Goal: Obtain resource: Download file/media

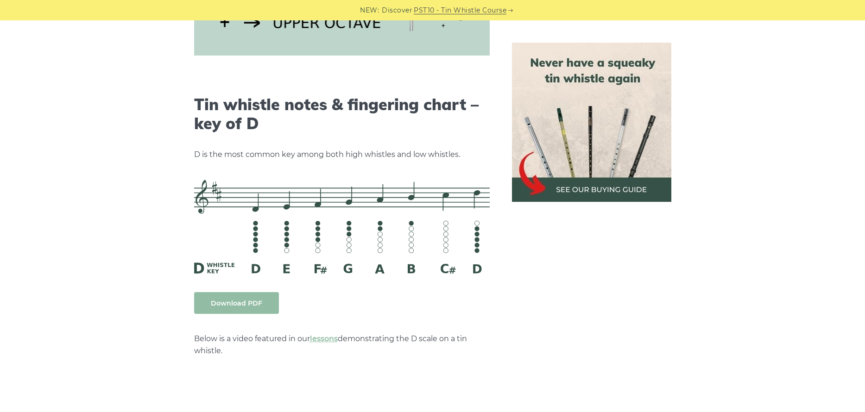
scroll to position [1397, 0]
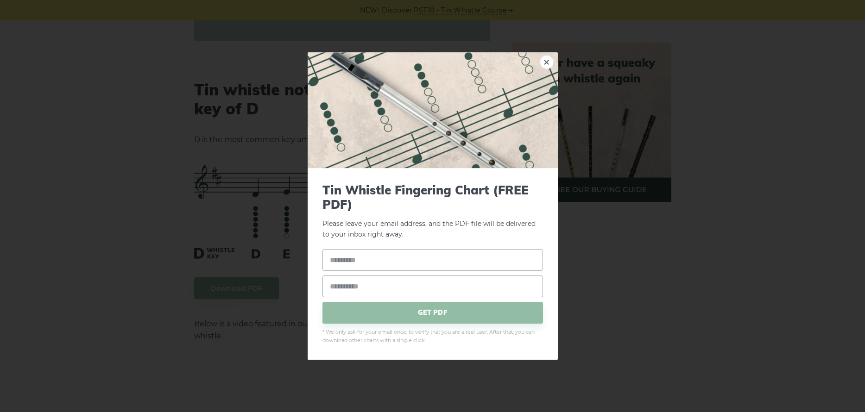
click at [535, 237] on p "Please leave your email address, and the PDF file will be delivered to your inb…" at bounding box center [432, 211] width 221 height 57
click at [367, 259] on input "text" at bounding box center [432, 260] width 221 height 22
type input "*********"
click at [443, 284] on input "email" at bounding box center [432, 287] width 221 height 22
type input "**********"
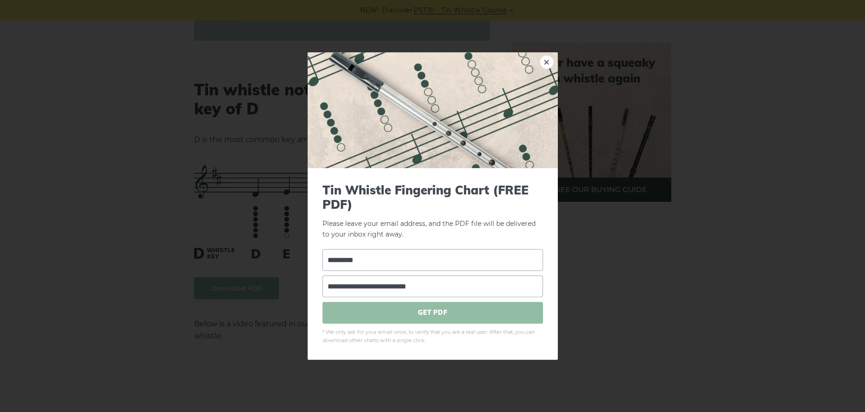
click at [435, 313] on span "GET PDF" at bounding box center [432, 313] width 221 height 22
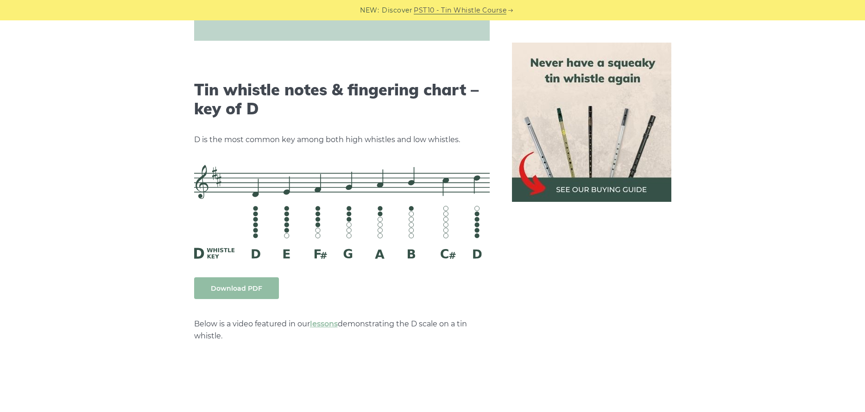
click at [243, 288] on link "Download PDF" at bounding box center [236, 288] width 85 height 22
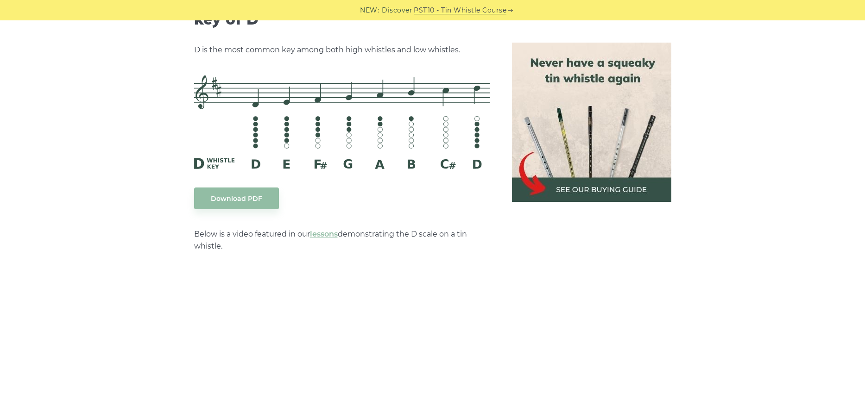
scroll to position [1387, 0]
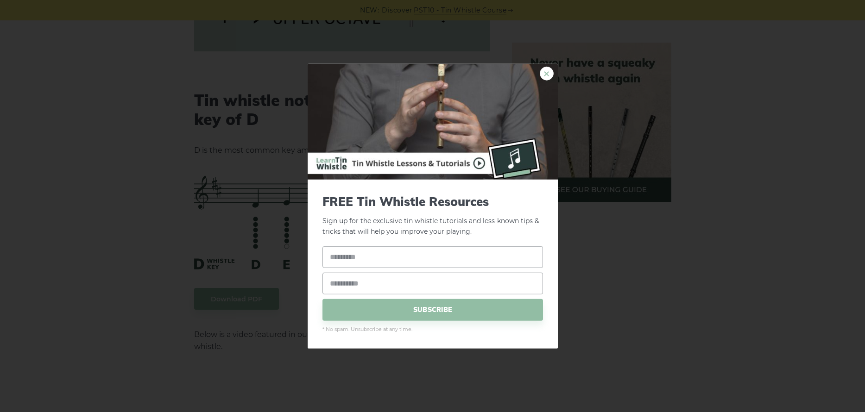
click at [546, 74] on link "×" at bounding box center [547, 74] width 14 height 14
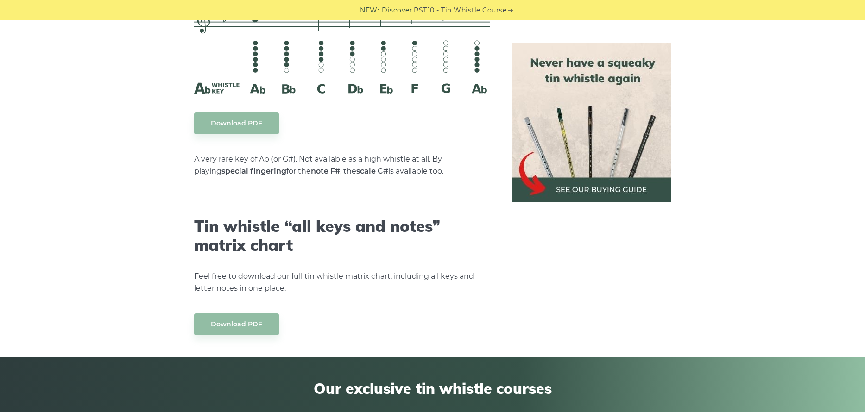
scroll to position [5123, 0]
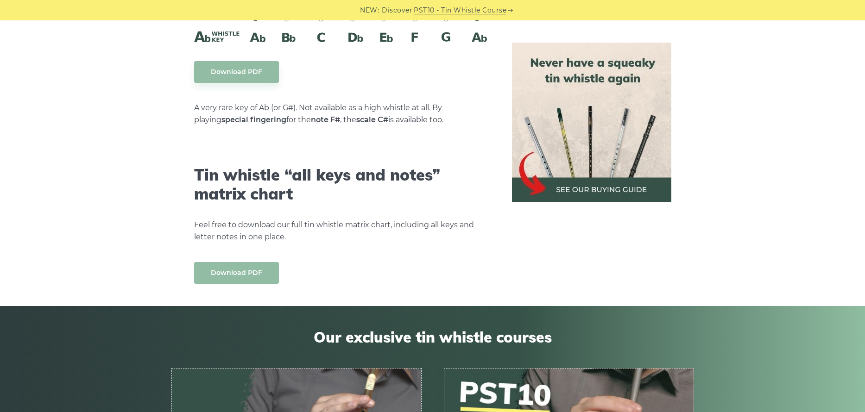
click at [240, 262] on link "Download PDF" at bounding box center [236, 273] width 85 height 22
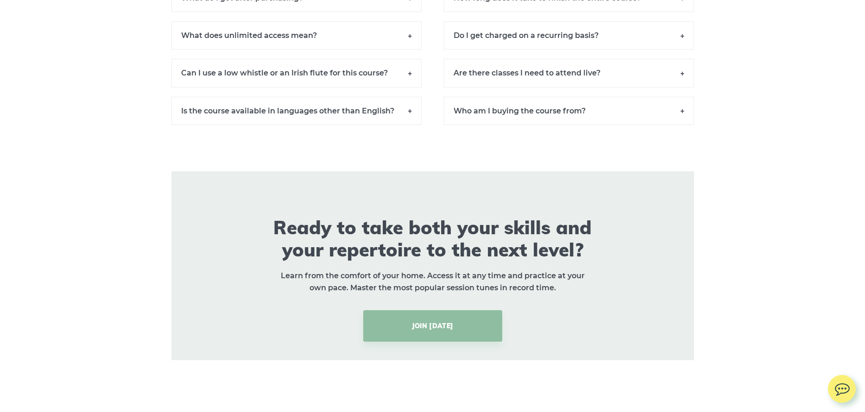
scroll to position [6927, 0]
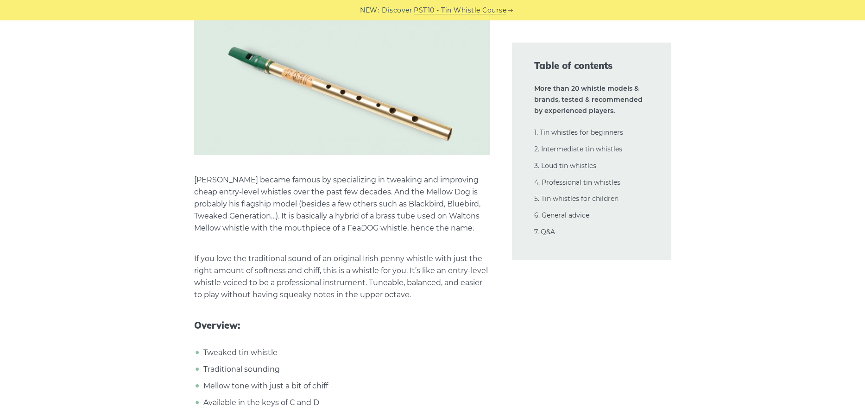
scroll to position [8083, 0]
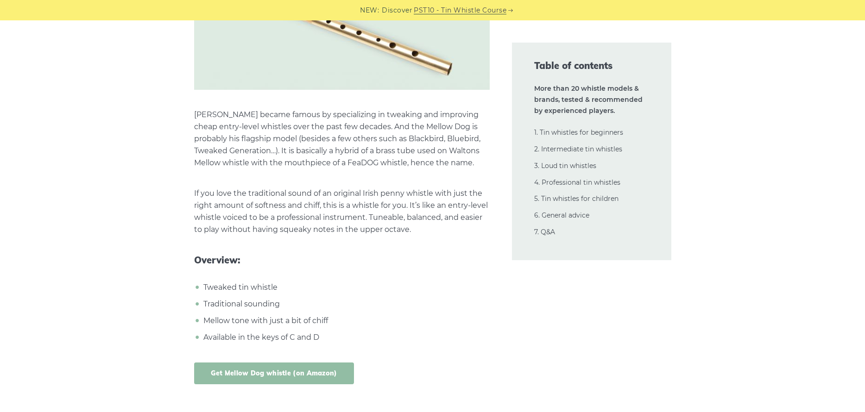
click at [249, 363] on link "Get Mellow Dog whistle (on Amazon)" at bounding box center [274, 374] width 160 height 22
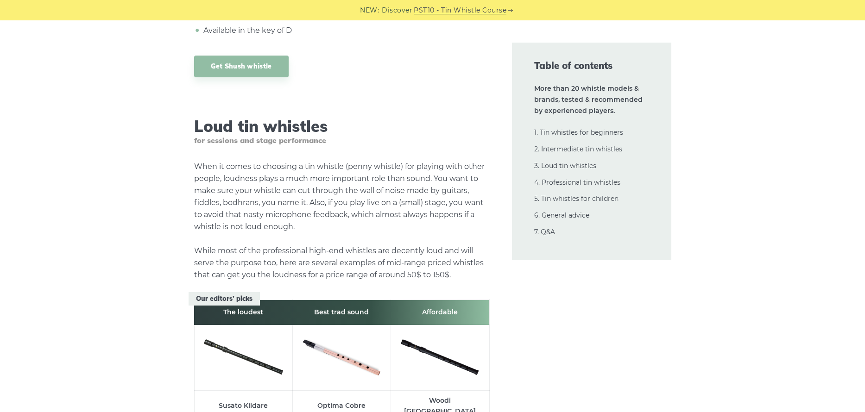
scroll to position [9391, 0]
